Goal: Task Accomplishment & Management: Manage account settings

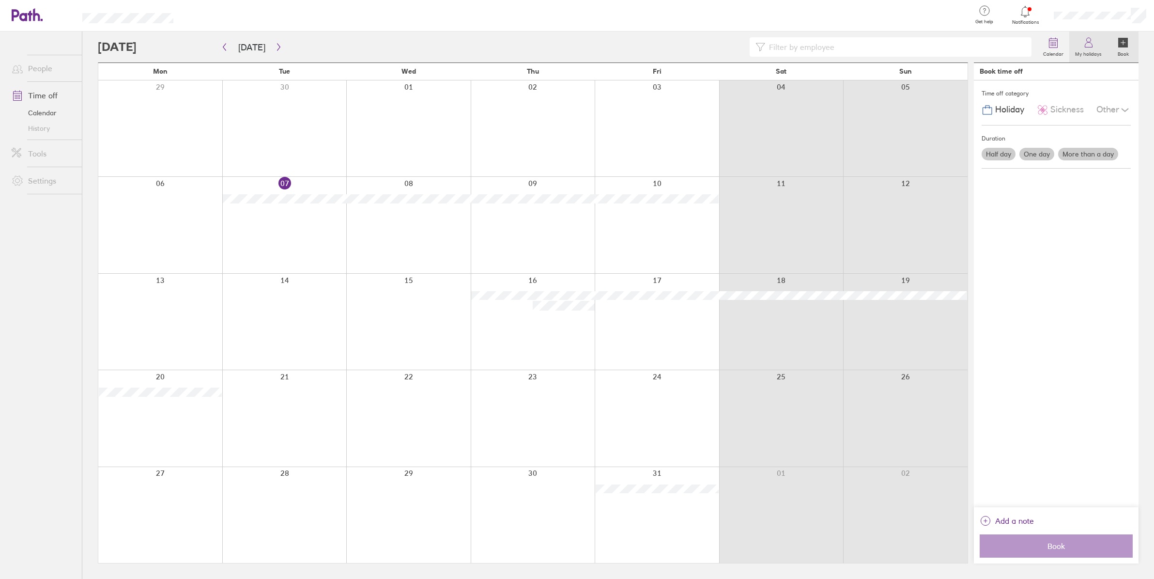
click at [1102, 52] on label "My holidays" at bounding box center [1089, 52] width 38 height 9
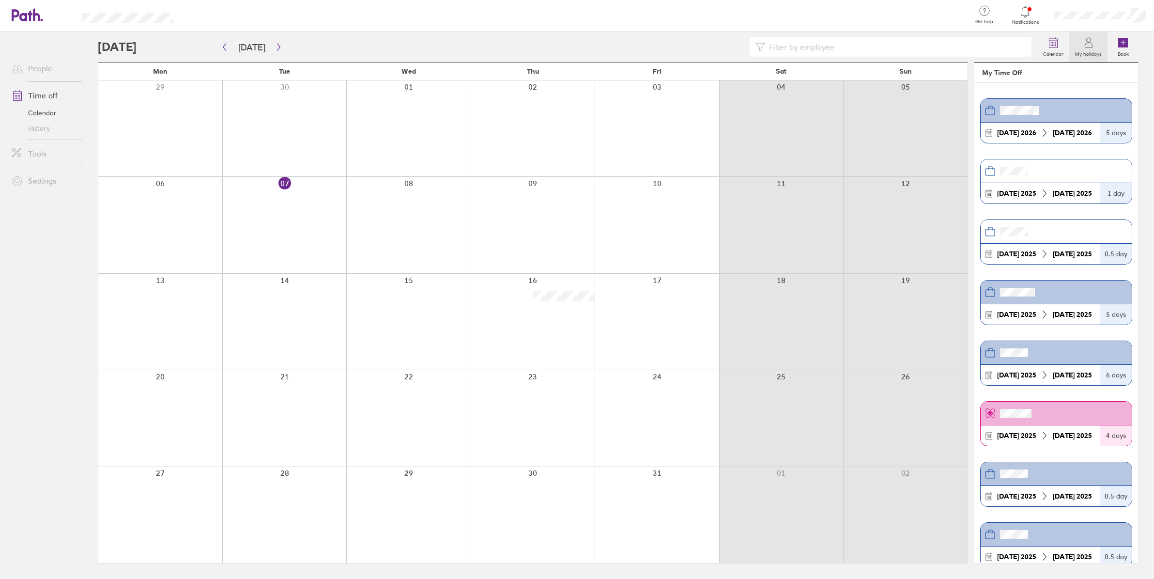
click at [1042, 350] on header at bounding box center [1056, 353] width 151 height 24
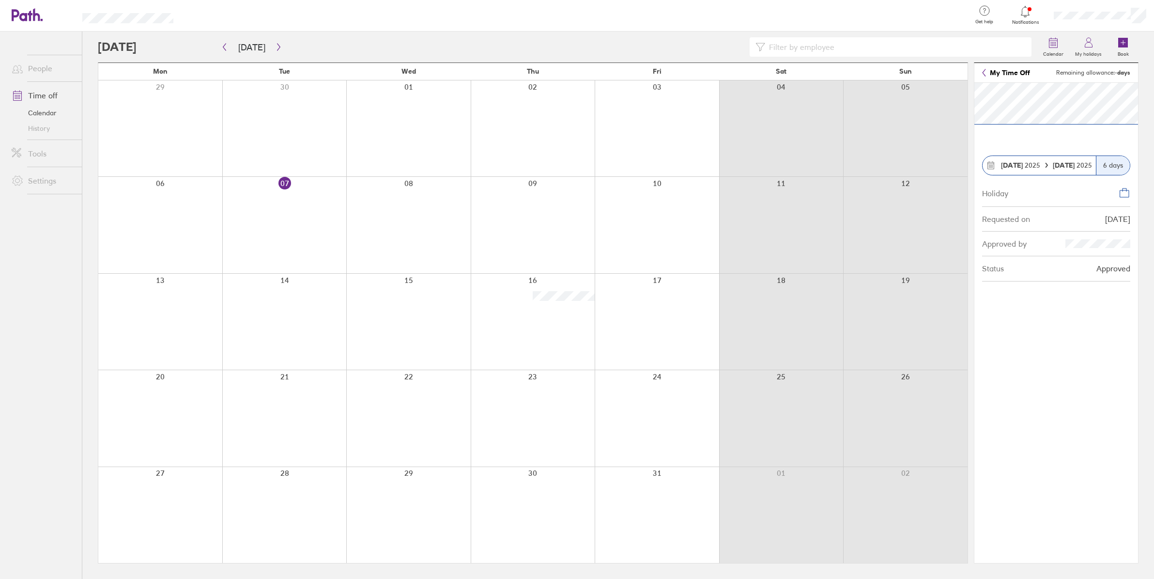
click at [984, 71] on icon at bounding box center [984, 72] width 3 height 7
